Goal: Check status

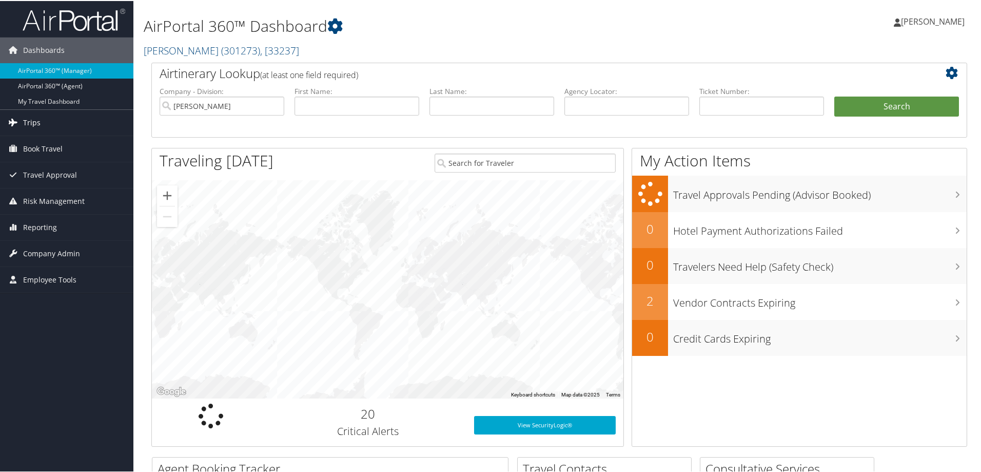
click at [46, 116] on link "Trips" at bounding box center [66, 122] width 133 height 26
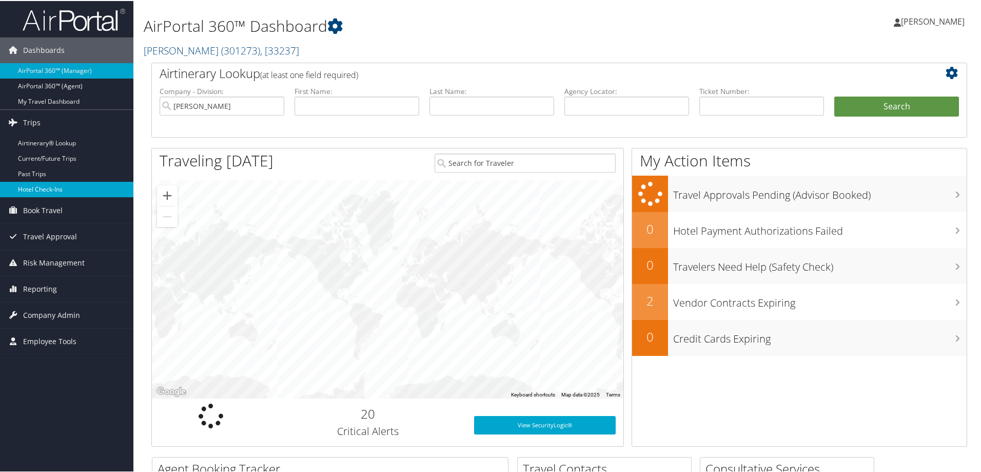
click at [64, 186] on link "Hotel Check-ins" at bounding box center [66, 188] width 133 height 15
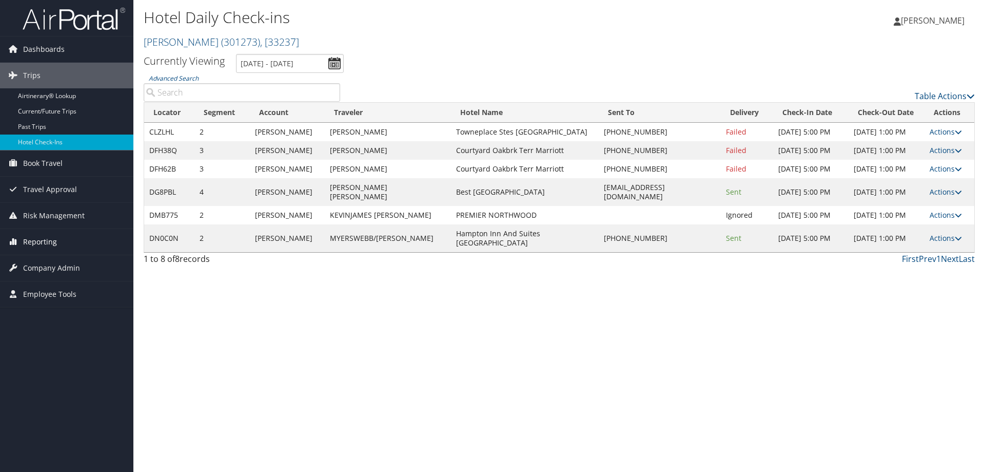
click at [41, 243] on span "Reporting" at bounding box center [40, 242] width 34 height 26
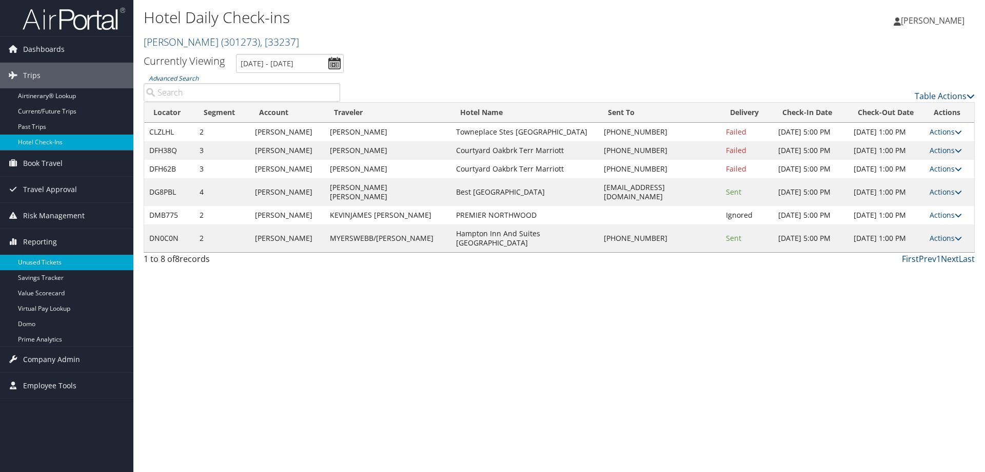
click at [45, 261] on link "Unused Tickets" at bounding box center [66, 261] width 133 height 15
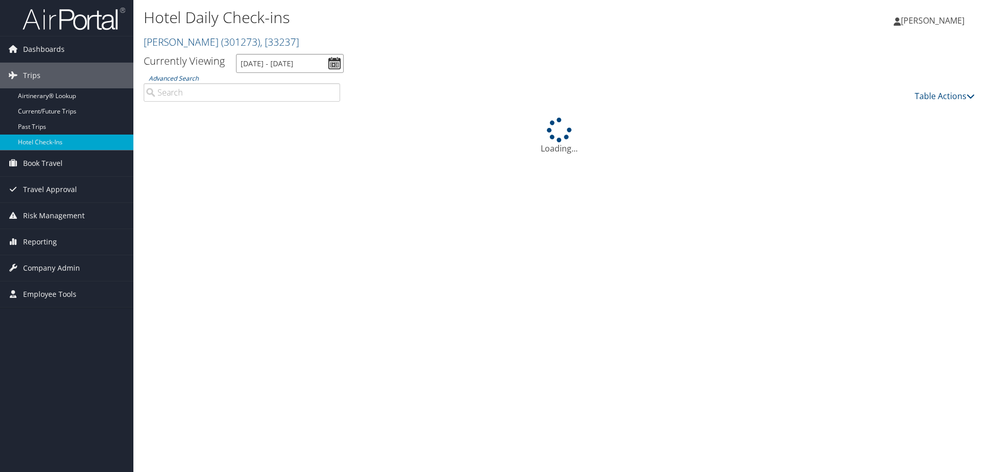
click at [296, 62] on input "[DATE] - [DATE]" at bounding box center [290, 63] width 108 height 19
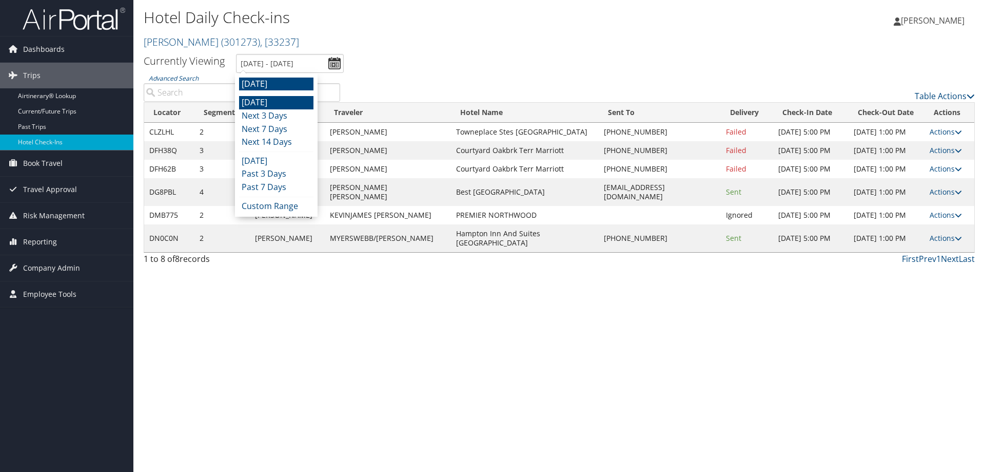
click at [287, 97] on li "[DATE]" at bounding box center [276, 102] width 74 height 13
type input "[DATE] - [DATE]"
